Goal: Find specific page/section: Find specific page/section

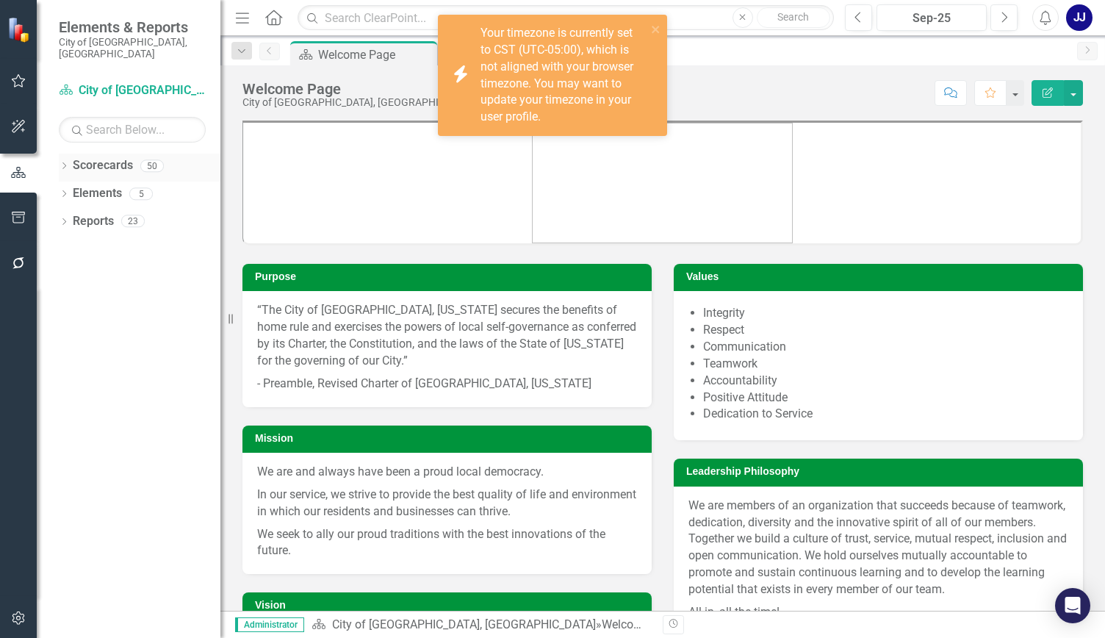
click at [67, 163] on icon "Dropdown" at bounding box center [64, 167] width 10 height 8
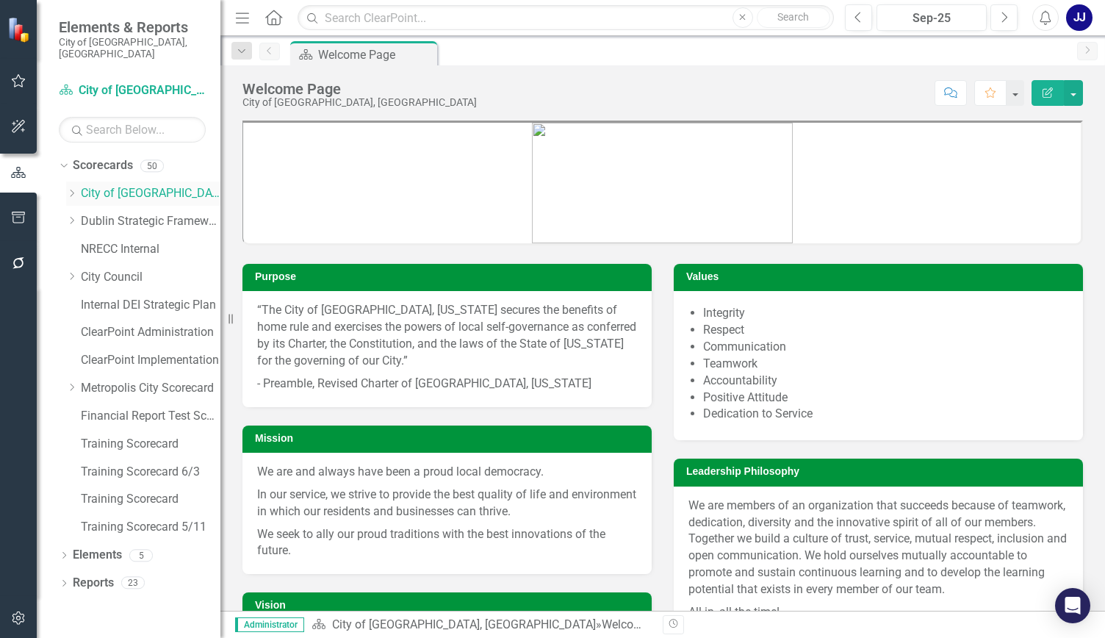
click at [107, 185] on link "City of [GEOGRAPHIC_DATA], [GEOGRAPHIC_DATA]" at bounding box center [151, 193] width 140 height 17
click at [73, 189] on icon "Dropdown" at bounding box center [71, 193] width 11 height 9
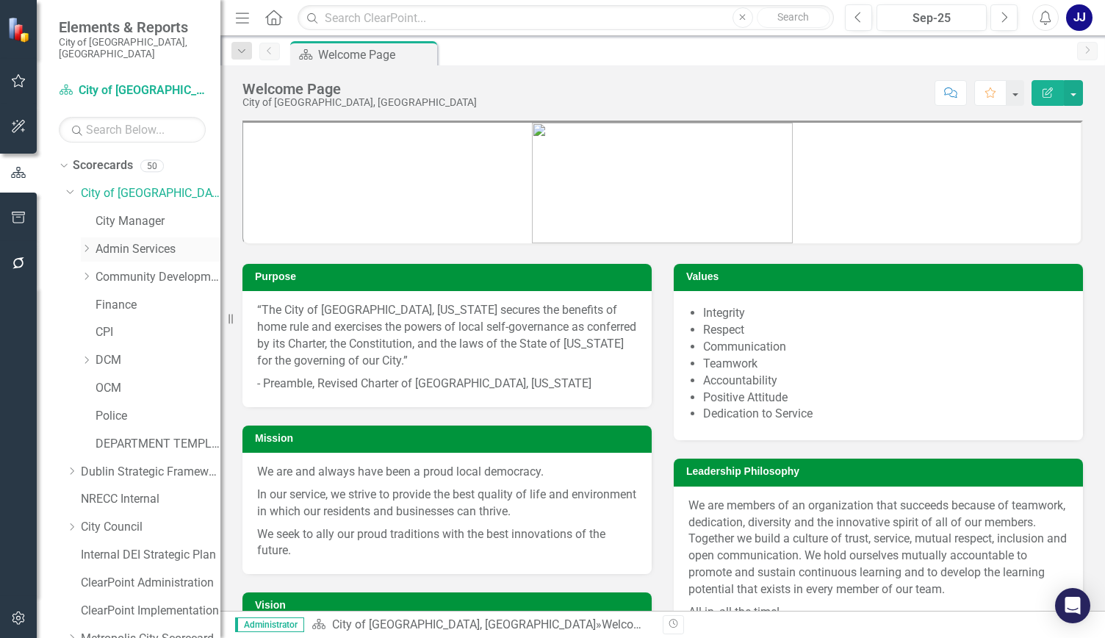
click at [87, 243] on div "Dropdown" at bounding box center [86, 249] width 11 height 12
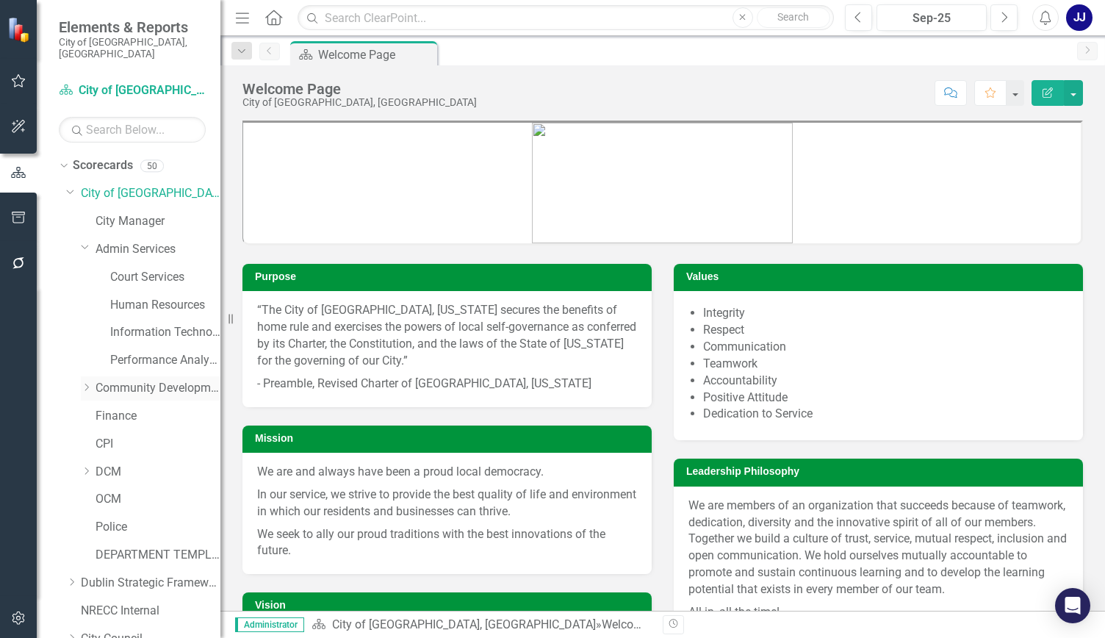
click at [93, 382] on div "Dropdown" at bounding box center [88, 388] width 15 height 12
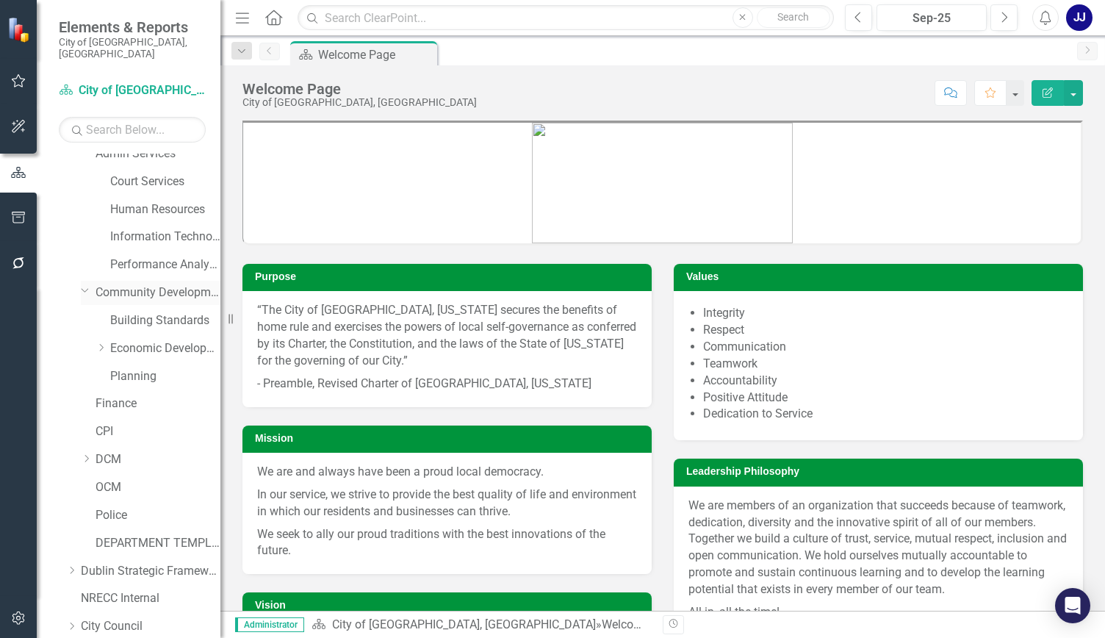
click at [85, 284] on icon "Dropdown" at bounding box center [85, 289] width 9 height 11
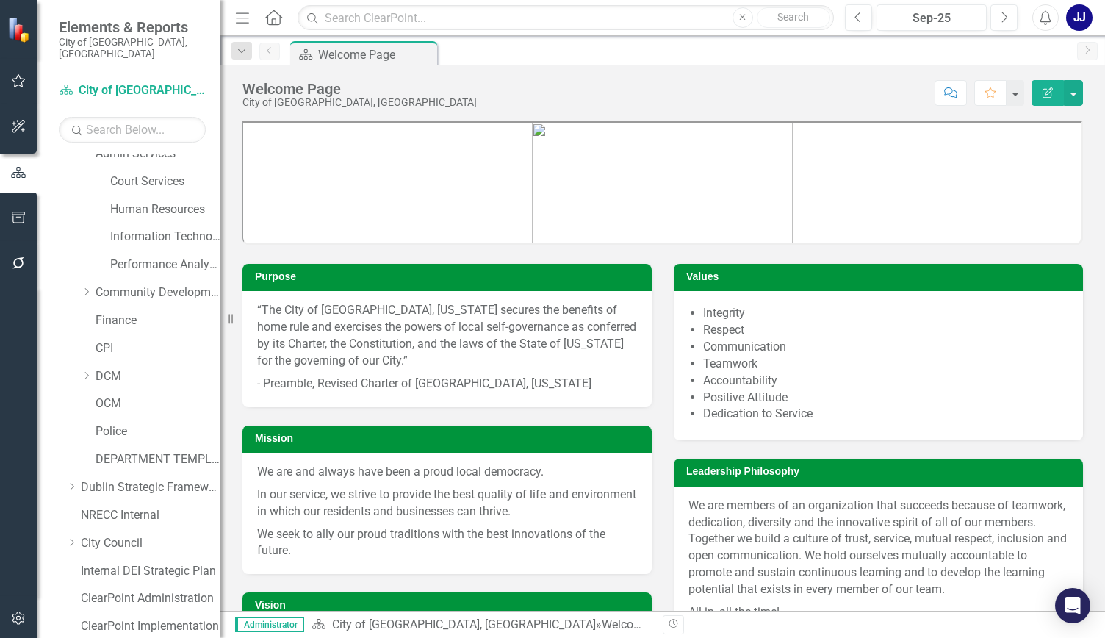
scroll to position [0, 0]
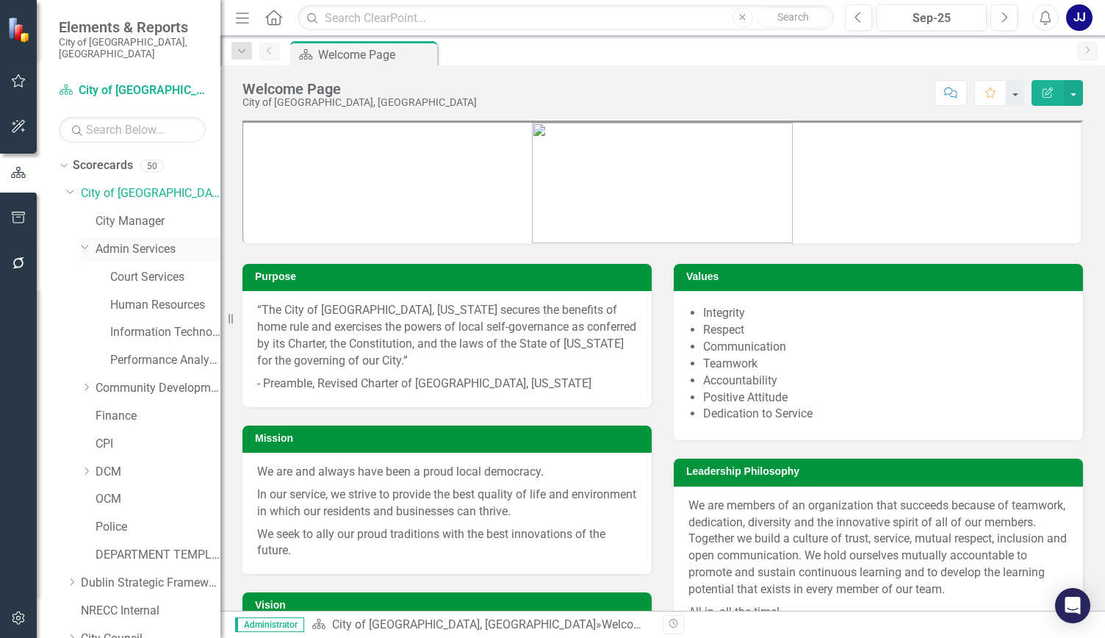
click at [87, 245] on icon at bounding box center [85, 247] width 7 height 4
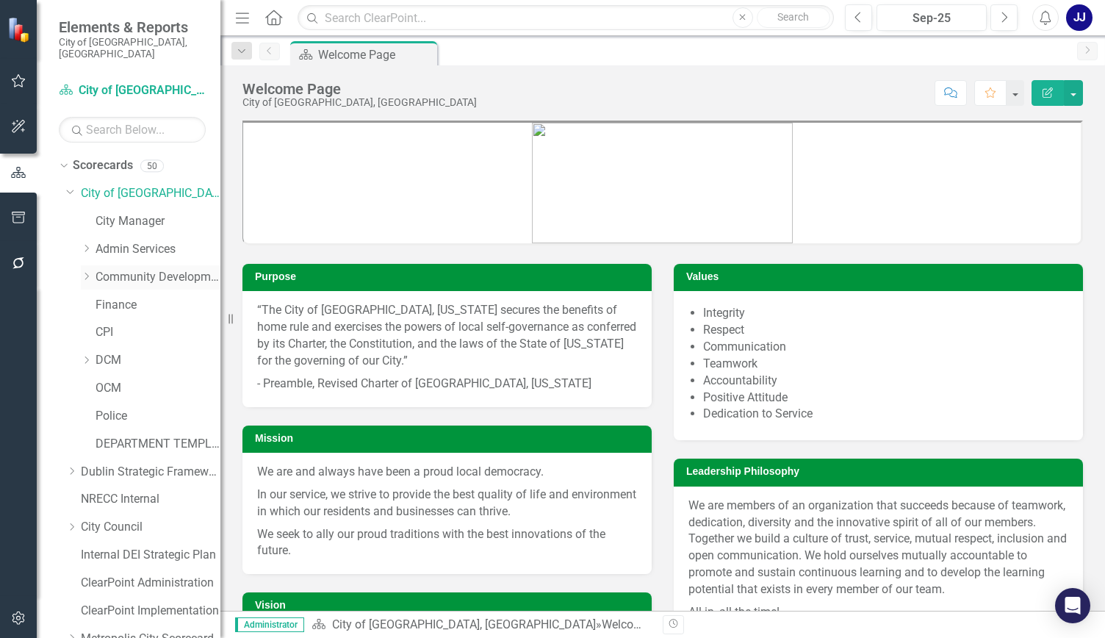
click at [110, 269] on link "Community Development" at bounding box center [157, 277] width 125 height 17
